Goal: Task Accomplishment & Management: Use online tool/utility

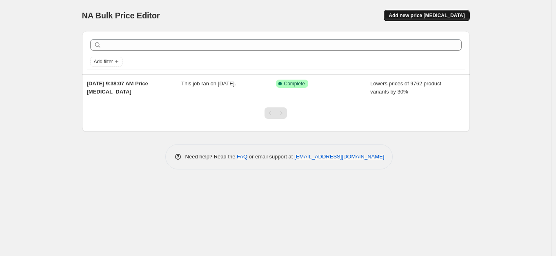
click at [426, 16] on span "Add new price change job" at bounding box center [427, 15] width 76 height 7
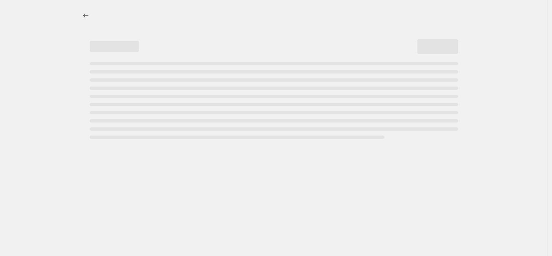
select select "percentage"
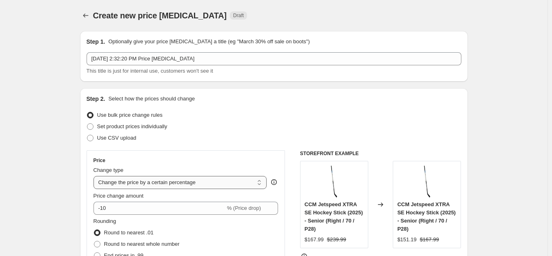
click at [196, 183] on select "Change the price to a certain amount Change the price by a certain amount Chang…" at bounding box center [181, 182] width 174 height 13
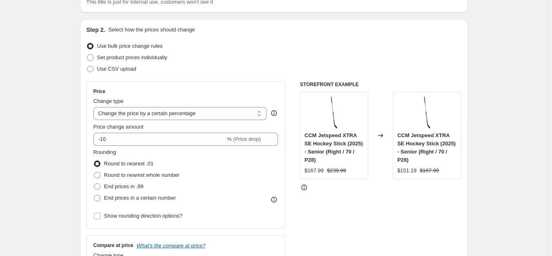
scroll to position [76, 0]
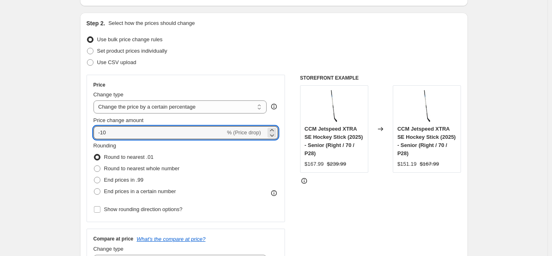
drag, startPoint x: 133, startPoint y: 134, endPoint x: 90, endPoint y: 123, distance: 44.4
click at [90, 123] on div "Price Change type Change the price to a certain amount Change the price by a ce…" at bounding box center [186, 148] width 199 height 147
type input "-1"
type input "-30"
click at [90, 123] on div "Price Change type Change the price to a certain amount Change the price by a ce…" at bounding box center [186, 148] width 199 height 147
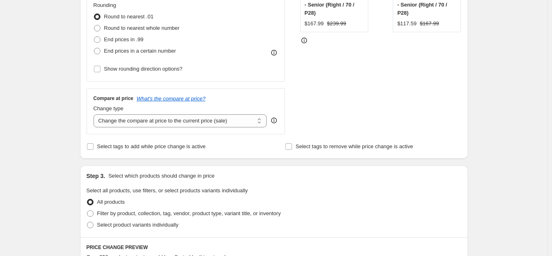
scroll to position [247, 0]
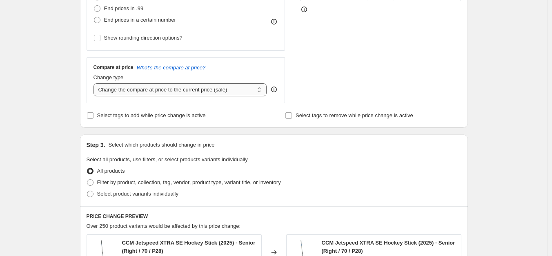
click at [235, 89] on select "Change the compare at price to the current price (sale) Change the compare at p…" at bounding box center [181, 89] width 174 height 13
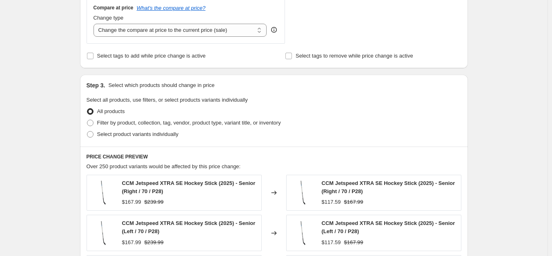
scroll to position [330, 0]
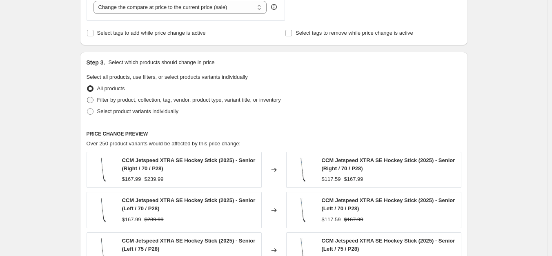
click at [108, 103] on span "Filter by product, collection, tag, vendor, product type, variant title, or inv…" at bounding box center [189, 100] width 184 height 6
click at [87, 97] on input "Filter by product, collection, tag, vendor, product type, variant title, or inv…" at bounding box center [87, 97] width 0 height 0
radio input "true"
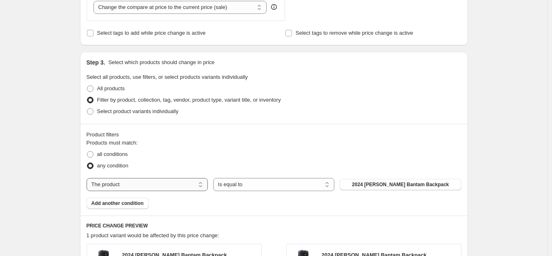
click at [155, 179] on select "The product The product's collection The product's tag The product's vendor The…" at bounding box center [147, 184] width 121 height 13
click at [245, 184] on select "Is equal to Is not equal to" at bounding box center [273, 184] width 121 height 13
click at [138, 181] on select "The product The product's collection The product's tag The product's vendor The…" at bounding box center [147, 184] width 121 height 13
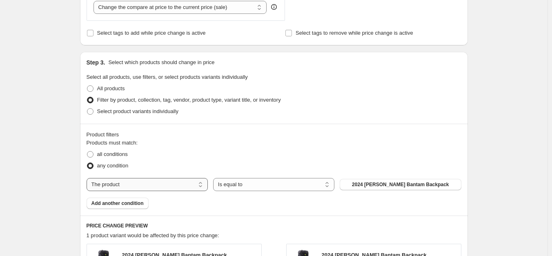
select select "collection"
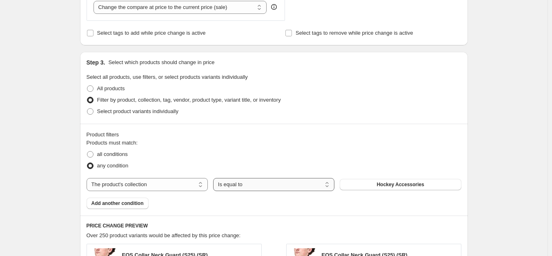
click at [253, 186] on select "Is equal to Is not equal to" at bounding box center [273, 184] width 121 height 13
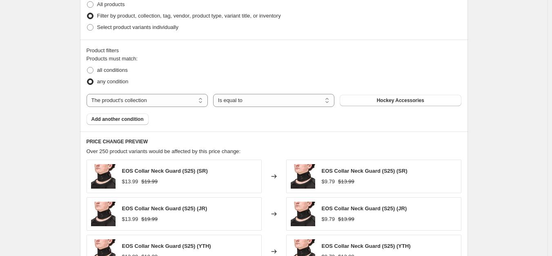
scroll to position [434, 0]
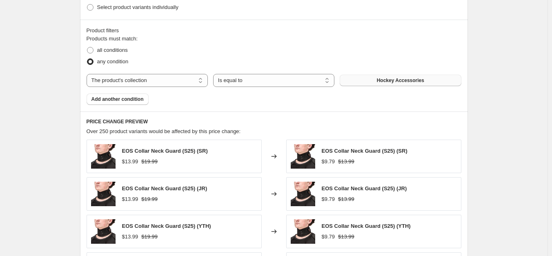
click at [398, 83] on span "Hockey Accessories" at bounding box center [400, 80] width 47 height 7
click at [399, 83] on button "Hockey Accessories" at bounding box center [400, 80] width 121 height 11
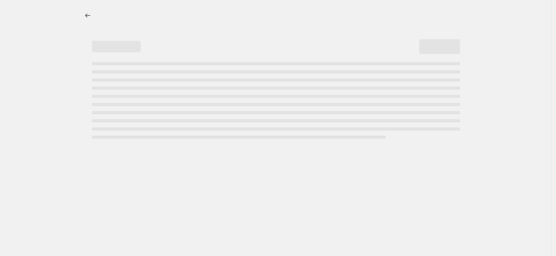
select select "percentage"
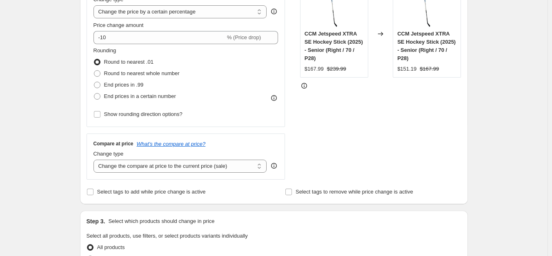
scroll to position [172, 0]
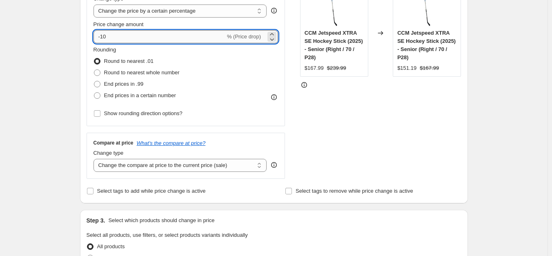
click at [105, 35] on input "-10" at bounding box center [160, 36] width 132 height 13
type input "-30"
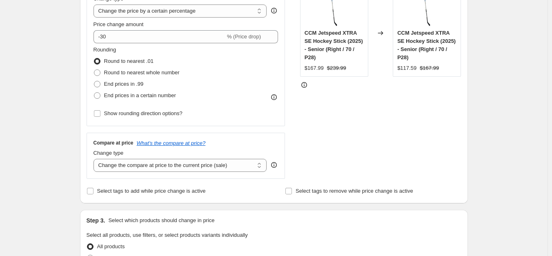
click at [56, 54] on div "Create new price change job. This page is ready Create new price change job Dra…" at bounding box center [274, 243] width 548 height 830
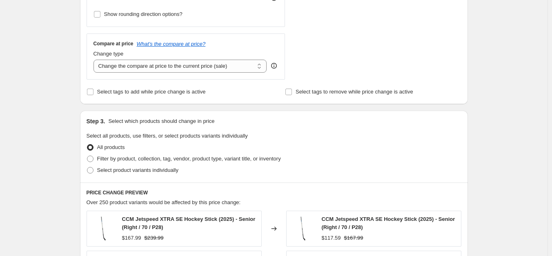
scroll to position [279, 0]
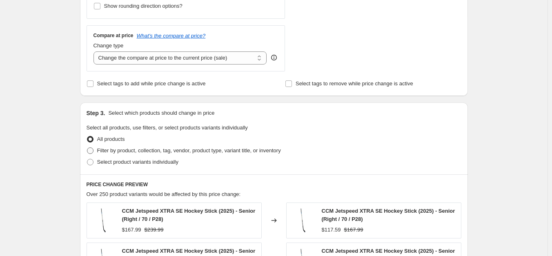
click at [108, 152] on span "Filter by product, collection, tag, vendor, product type, variant title, or inv…" at bounding box center [189, 150] width 184 height 6
click at [87, 148] on input "Filter by product, collection, tag, vendor, product type, variant title, or inv…" at bounding box center [87, 147] width 0 height 0
radio input "true"
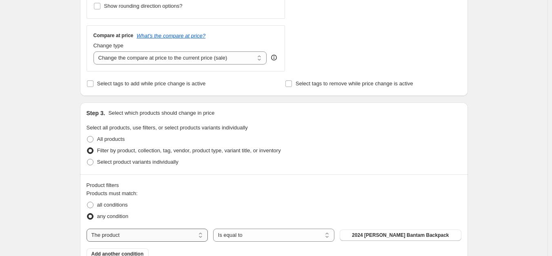
click at [115, 235] on select "The product The product's collection The product's tag The product's vendor The…" at bounding box center [147, 235] width 121 height 13
click at [245, 237] on select "Is equal to Is not equal to" at bounding box center [273, 235] width 121 height 13
click at [154, 234] on select "The product The product's collection The product's tag The product's vendor The…" at bounding box center [147, 235] width 121 height 13
select select "collection"
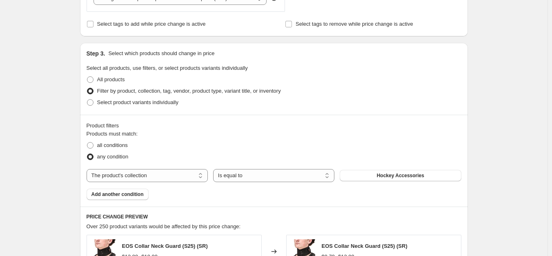
scroll to position [354, 0]
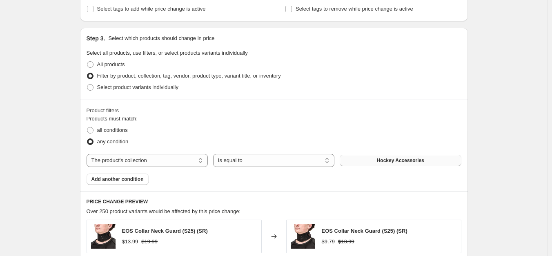
click at [379, 160] on button "Hockey Accessories" at bounding box center [400, 160] width 121 height 11
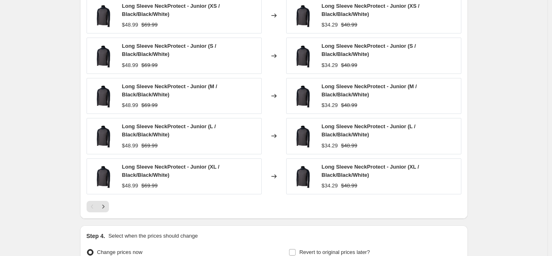
scroll to position [572, 0]
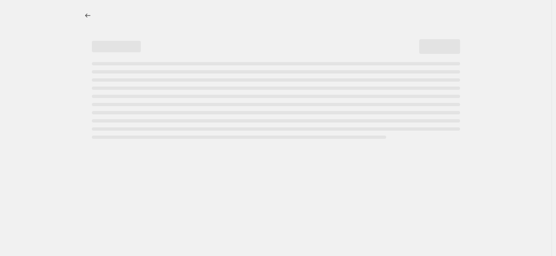
select select "percentage"
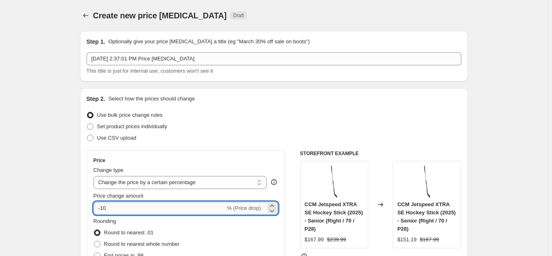
click at [105, 206] on input "-10" at bounding box center [160, 208] width 132 height 13
type input "-30"
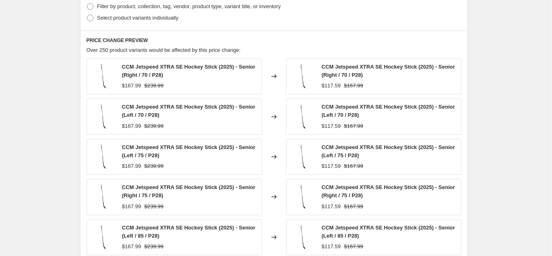
scroll to position [327, 0]
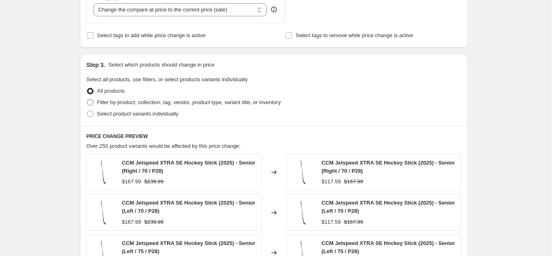
click at [138, 103] on span "Filter by product, collection, tag, vendor, product type, variant title, or inv…" at bounding box center [189, 102] width 184 height 6
click at [87, 100] on input "Filter by product, collection, tag, vendor, product type, variant title, or inv…" at bounding box center [87, 99] width 0 height 0
radio input "true"
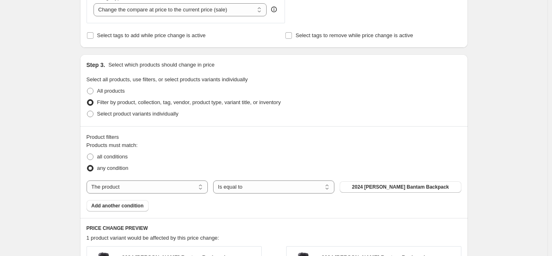
click at [187, 180] on div "Products must match: all conditions any condition The product The product's col…" at bounding box center [274, 176] width 375 height 70
click at [176, 190] on select "The product The product's collection The product's tag The product's vendor The…" at bounding box center [147, 187] width 121 height 13
select select "collection"
click at [366, 185] on button "Hockey Accessories" at bounding box center [400, 186] width 121 height 11
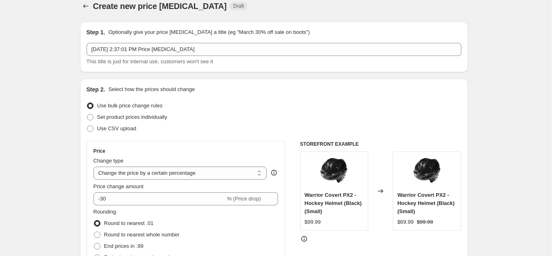
scroll to position [654, 0]
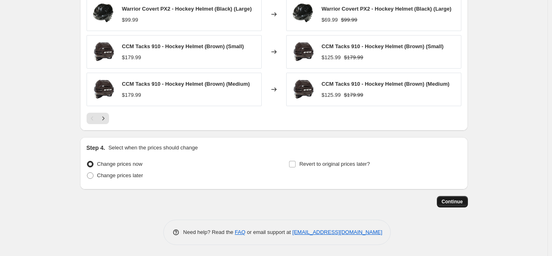
click at [453, 201] on span "Continue" at bounding box center [452, 202] width 21 height 7
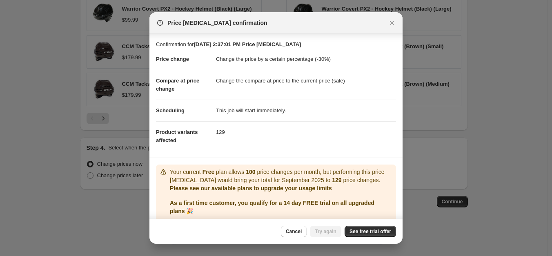
scroll to position [28, 0]
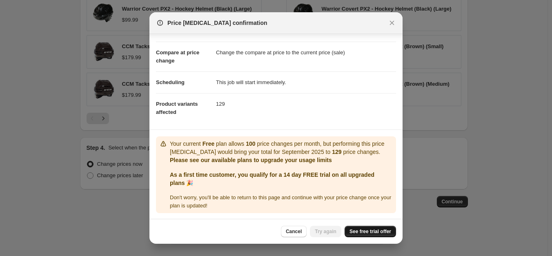
click at [361, 234] on span "See free trial offer" at bounding box center [371, 231] width 42 height 7
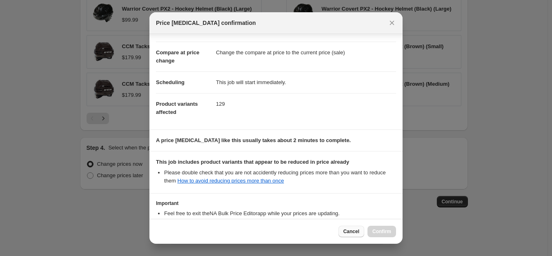
click at [355, 232] on span "Cancel" at bounding box center [352, 231] width 16 height 7
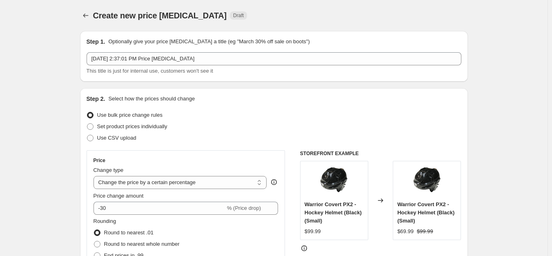
scroll to position [654, 0]
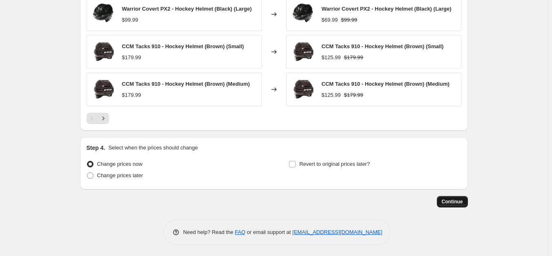
click at [451, 200] on span "Continue" at bounding box center [452, 202] width 21 height 7
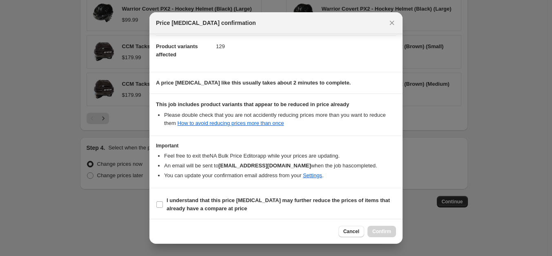
scroll to position [87, 0]
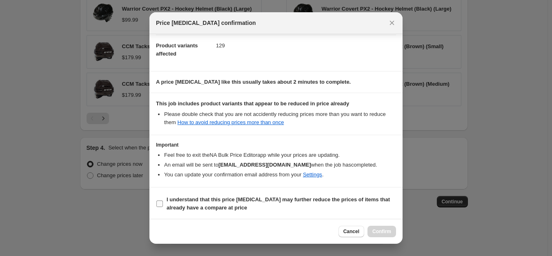
click at [286, 197] on b "I understand that this price change job may further reduce the prices of items …" at bounding box center [278, 203] width 223 height 14
click at [163, 201] on input "I understand that this price change job may further reduce the prices of items …" at bounding box center [159, 204] width 7 height 7
checkbox input "true"
drag, startPoint x: 380, startPoint y: 231, endPoint x: 401, endPoint y: 136, distance: 96.6
click at [401, 136] on div "Price change job confirmation Confirmation for Sep 2, 2025, 2:37:01 PM Price ch…" at bounding box center [275, 128] width 253 height 232
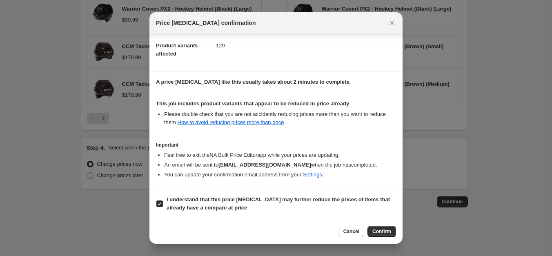
scroll to position [0, 0]
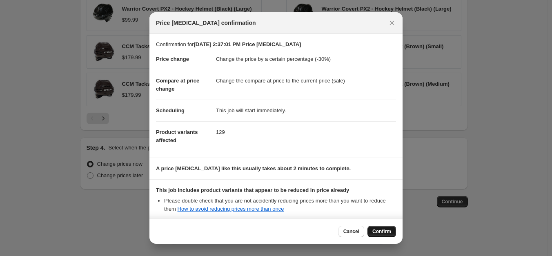
click at [381, 227] on button "Confirm" at bounding box center [382, 231] width 29 height 11
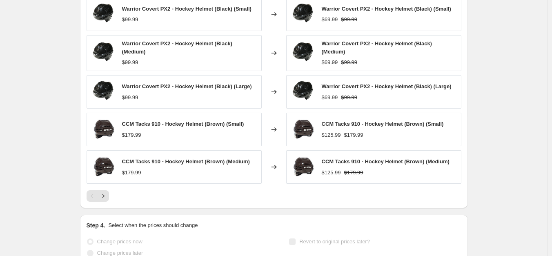
scroll to position [694, 0]
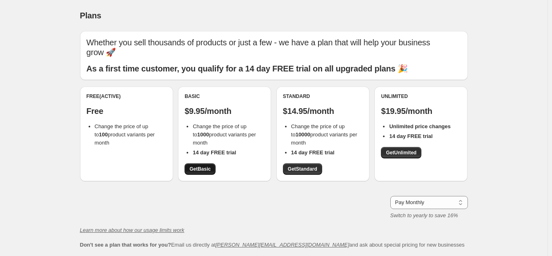
click at [199, 170] on span "Get Basic" at bounding box center [200, 169] width 21 height 7
